Goal: Find contact information: Find contact information

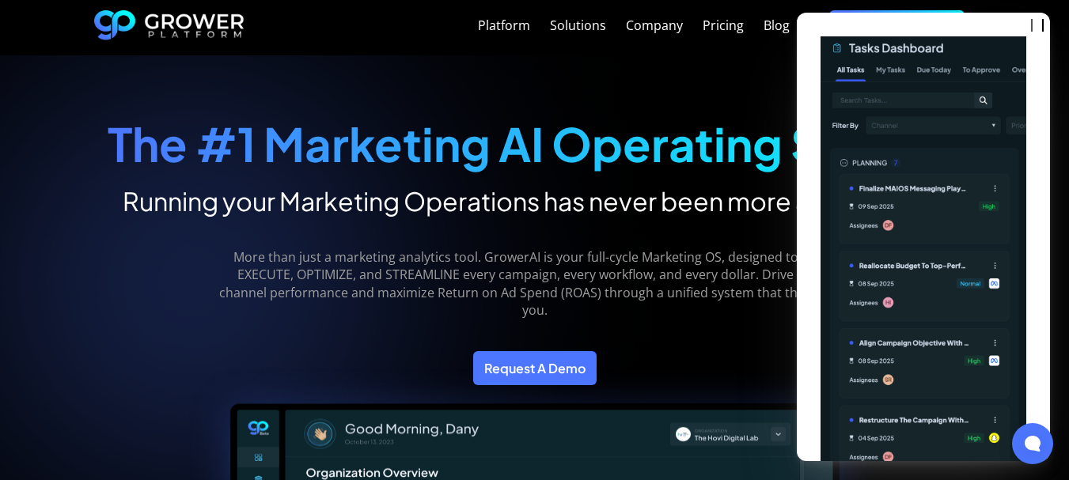
click at [672, 99] on div "The #1 Marketing AI Operating System Running your Marketing Operations has neve…" at bounding box center [535, 152] width 854 height 130
click at [716, 97] on div "The #1 Marketing AI Operating System Running your Marketing Operations has neve…" at bounding box center [535, 152] width 854 height 130
click at [641, 33] on div "Company" at bounding box center [654, 25] width 57 height 15
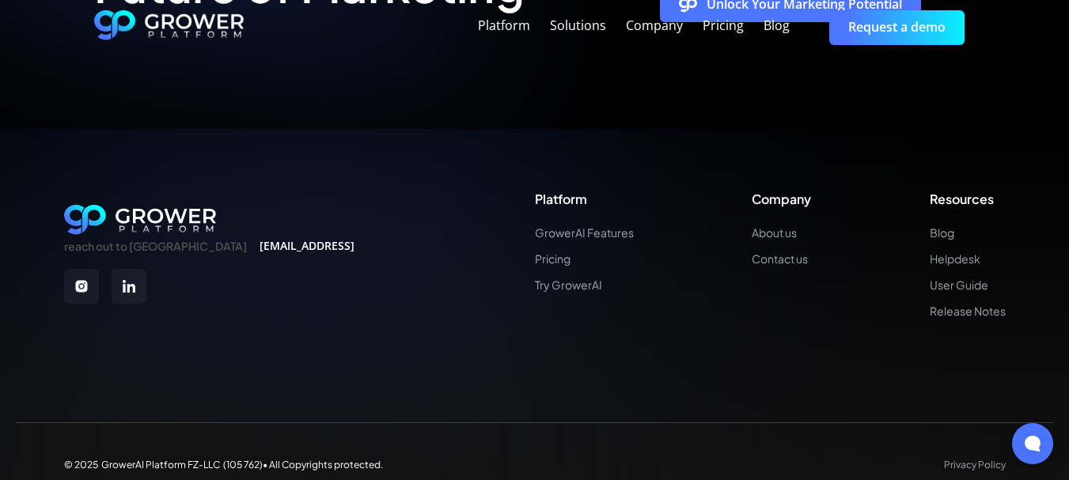
scroll to position [3880, 0]
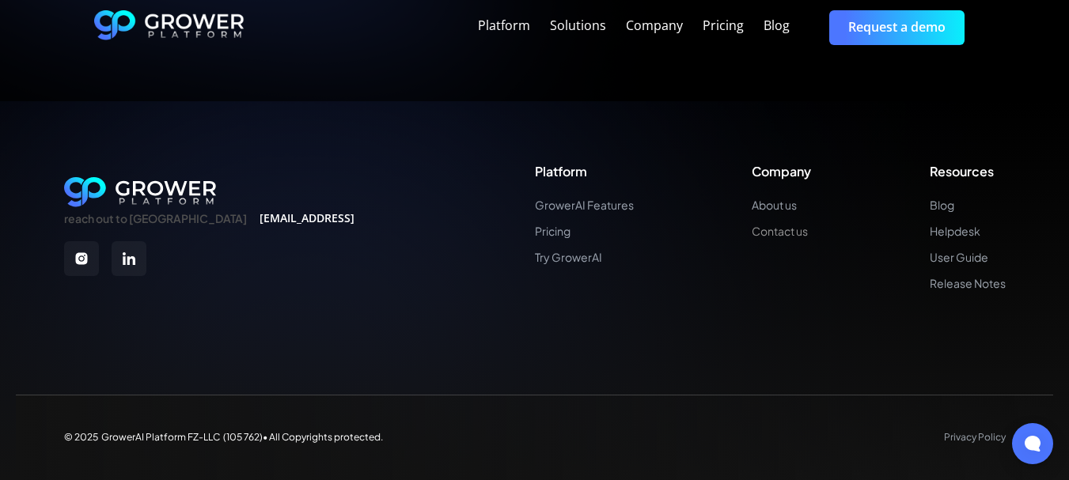
click at [796, 235] on link "Contact us" at bounding box center [781, 231] width 59 height 13
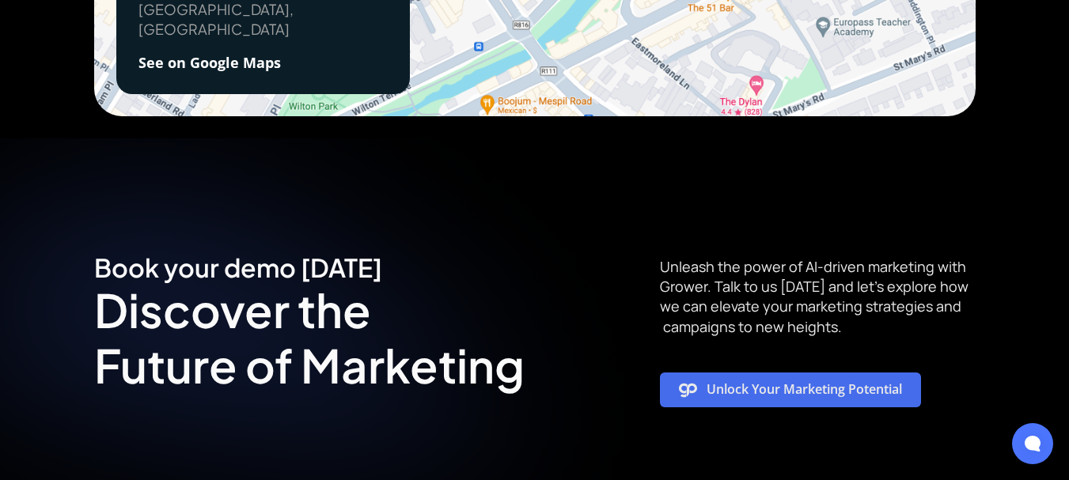
scroll to position [1582, 0]
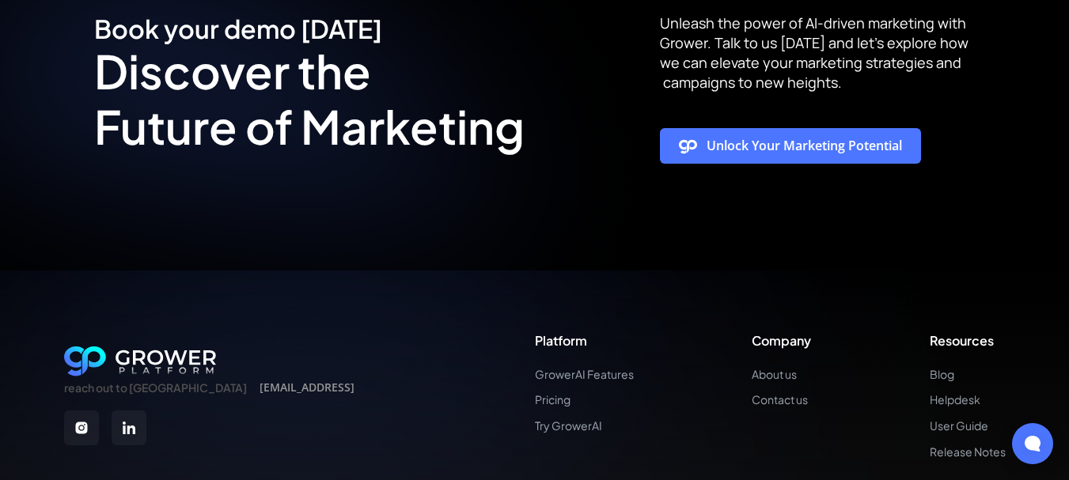
drag, startPoint x: 263, startPoint y: 350, endPoint x: 154, endPoint y: 346, distance: 109.3
click at [154, 346] on div "reach out to us info@thegrower.ai Platform GrowerAI Features Pricing Try Grower…" at bounding box center [534, 396] width 941 height 126
copy div "[EMAIL_ADDRESS]"
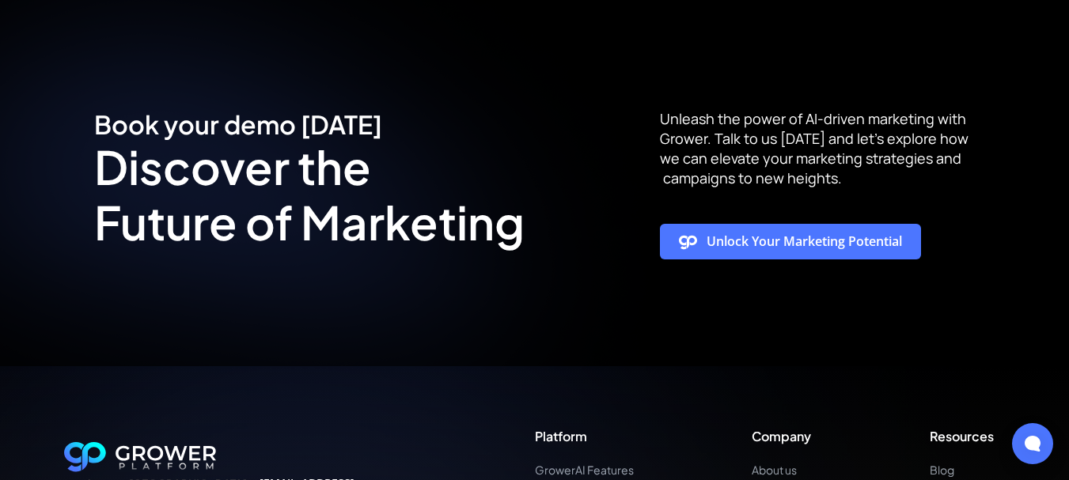
scroll to position [1424, 0]
